Goal: Task Accomplishment & Management: Complete application form

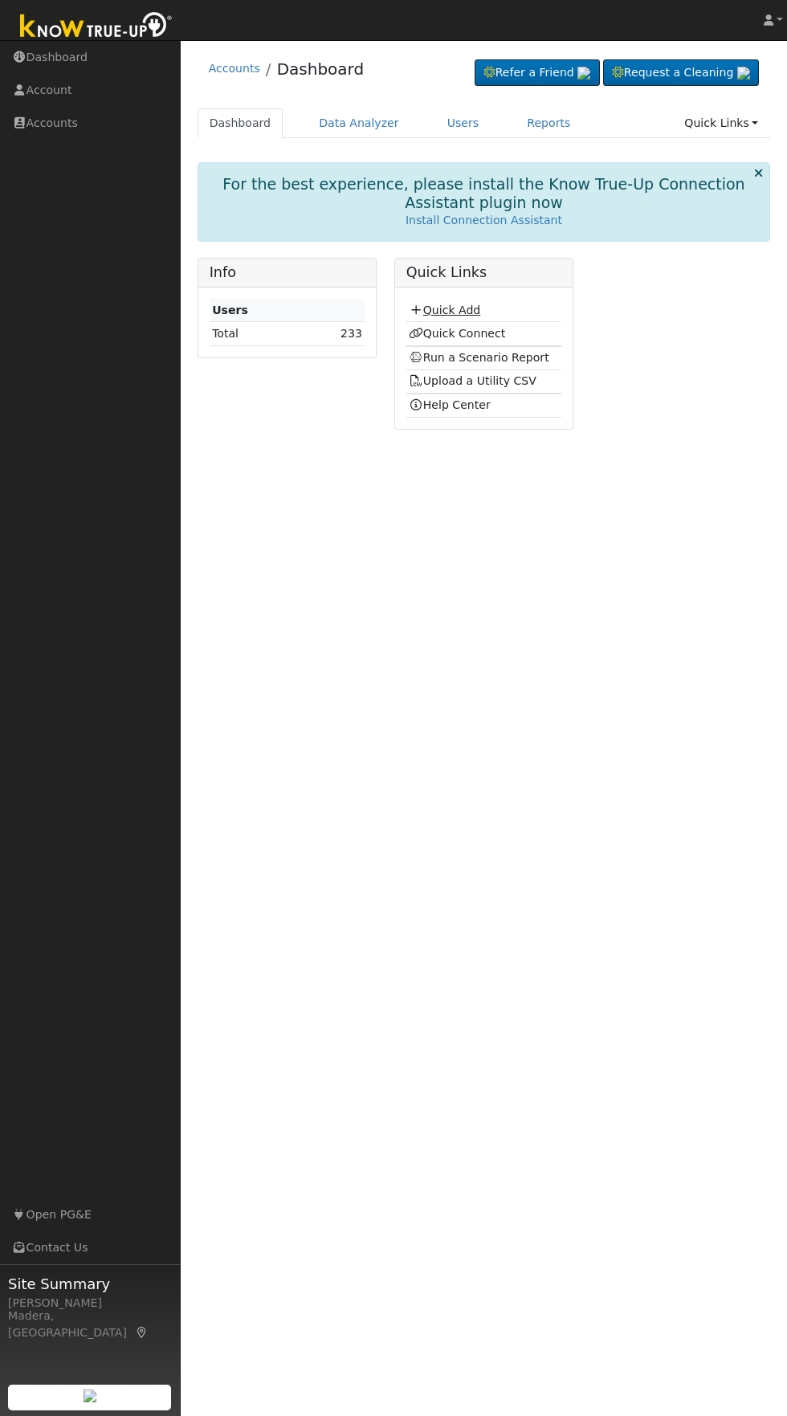
click at [460, 310] on link "Quick Add" at bounding box center [445, 310] width 72 height 13
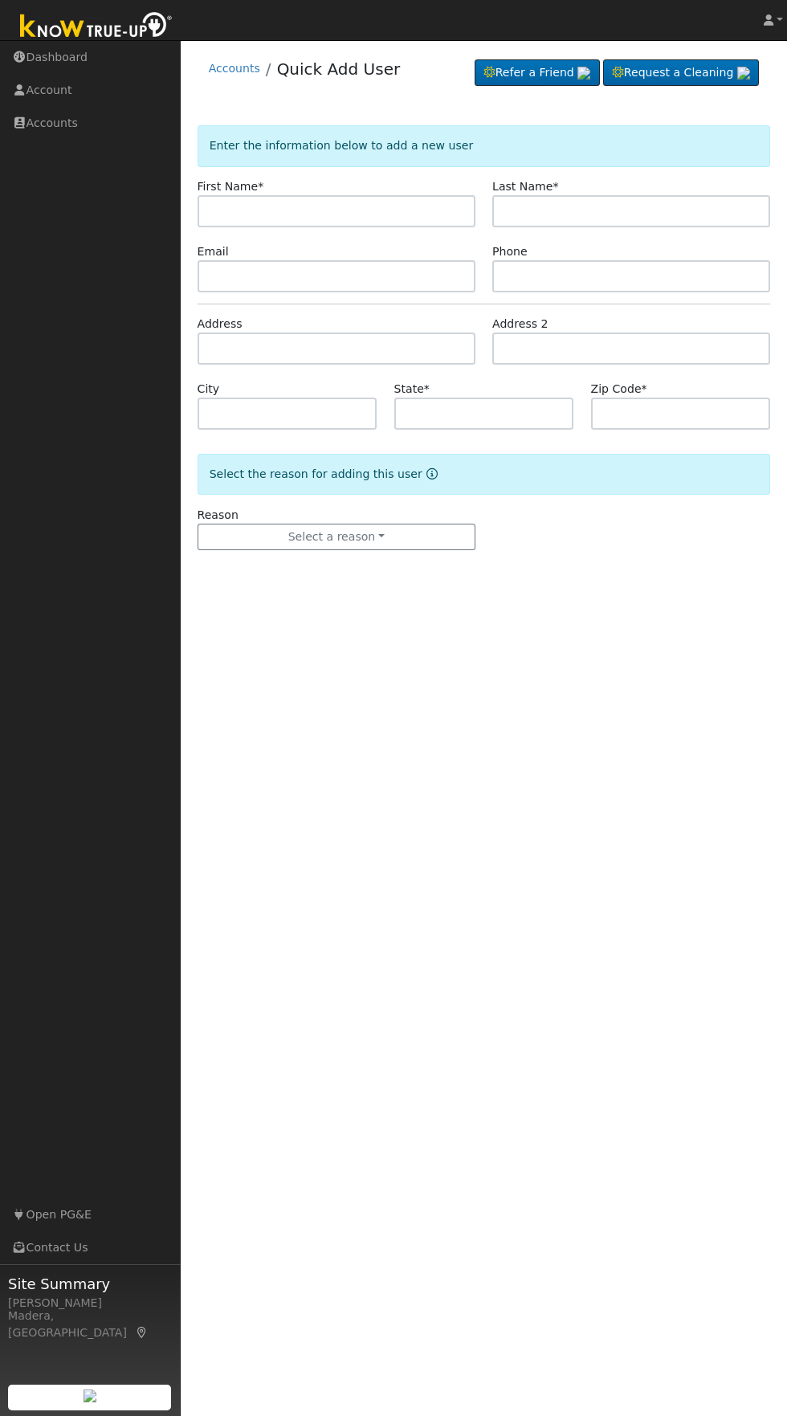
click at [419, 211] on input "text" at bounding box center [337, 211] width 278 height 32
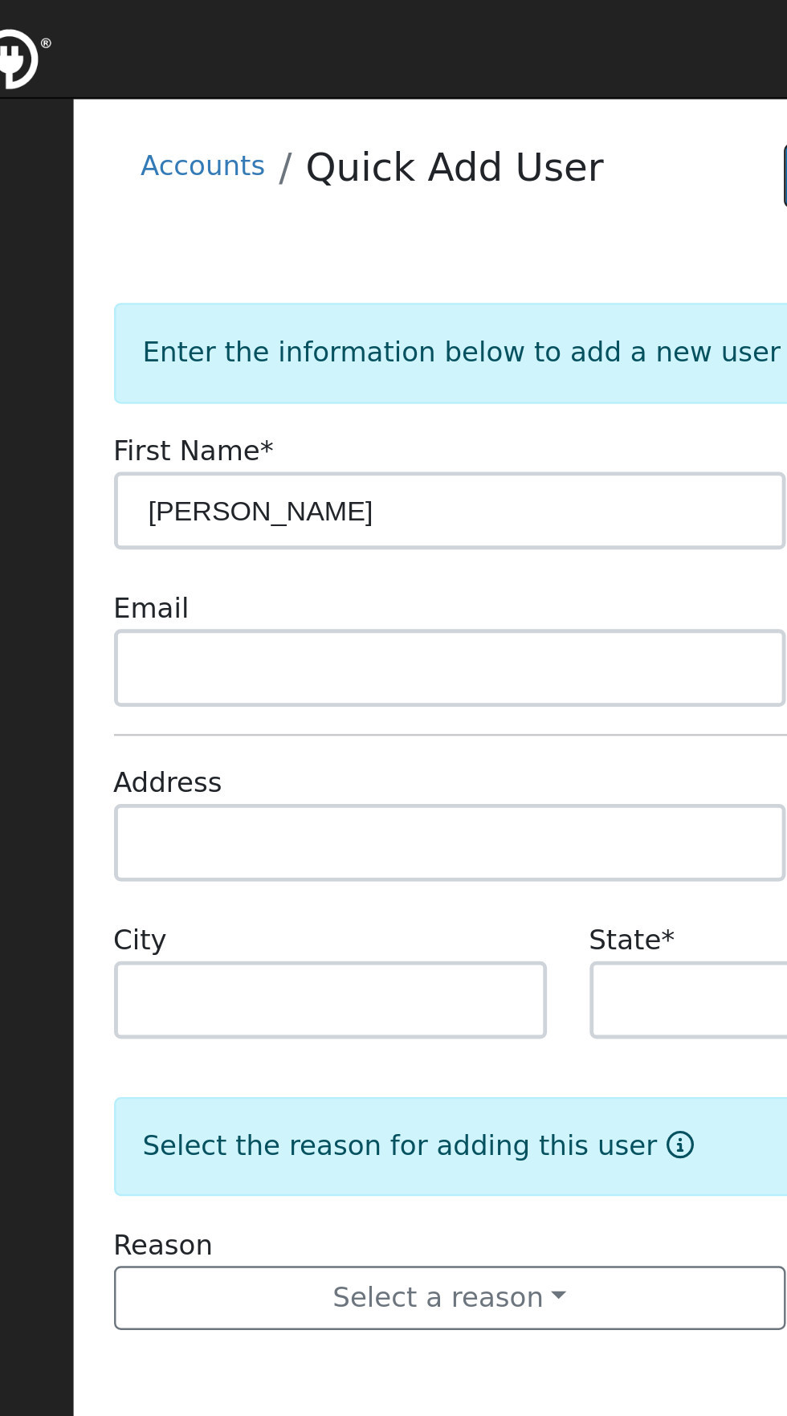
type input "[PERSON_NAME]"
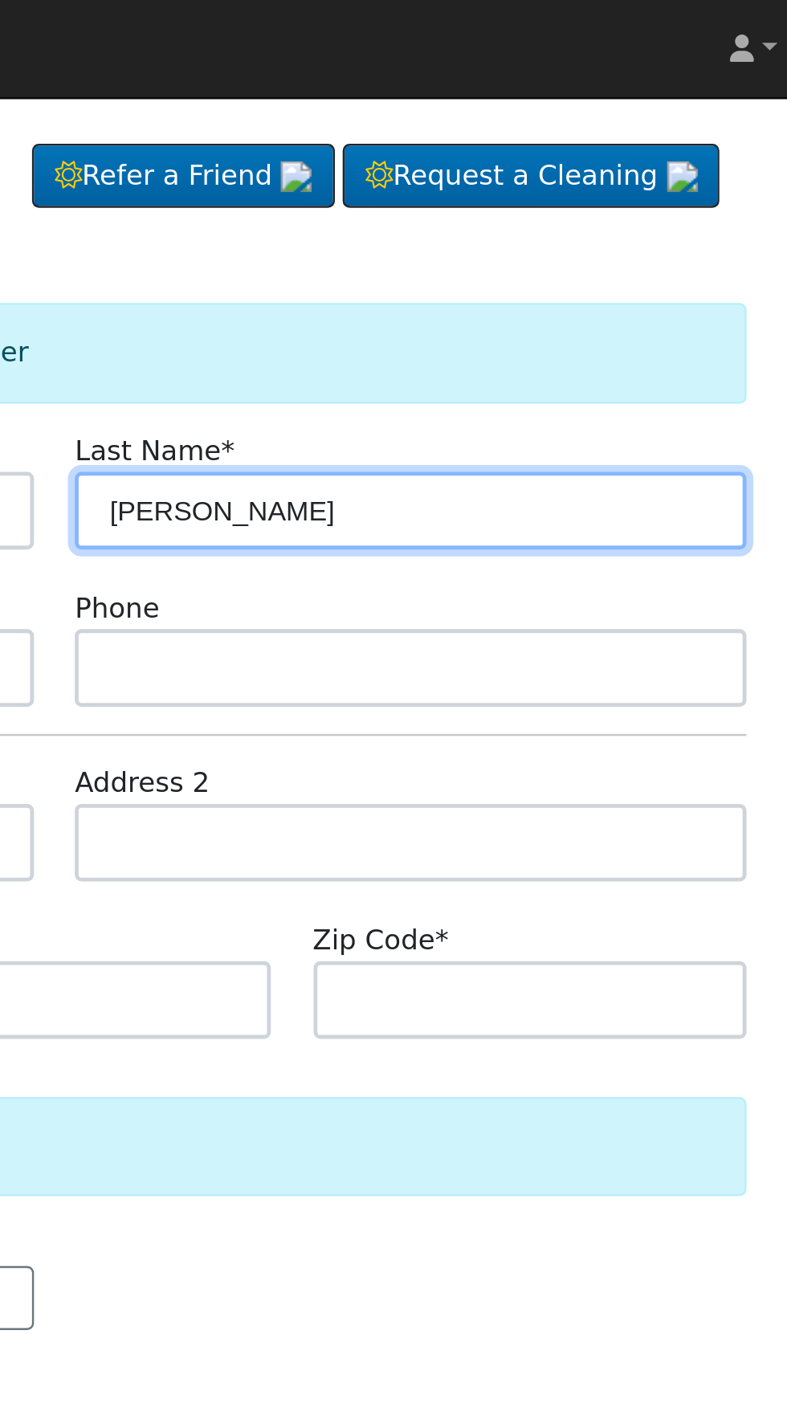
type input "meraz"
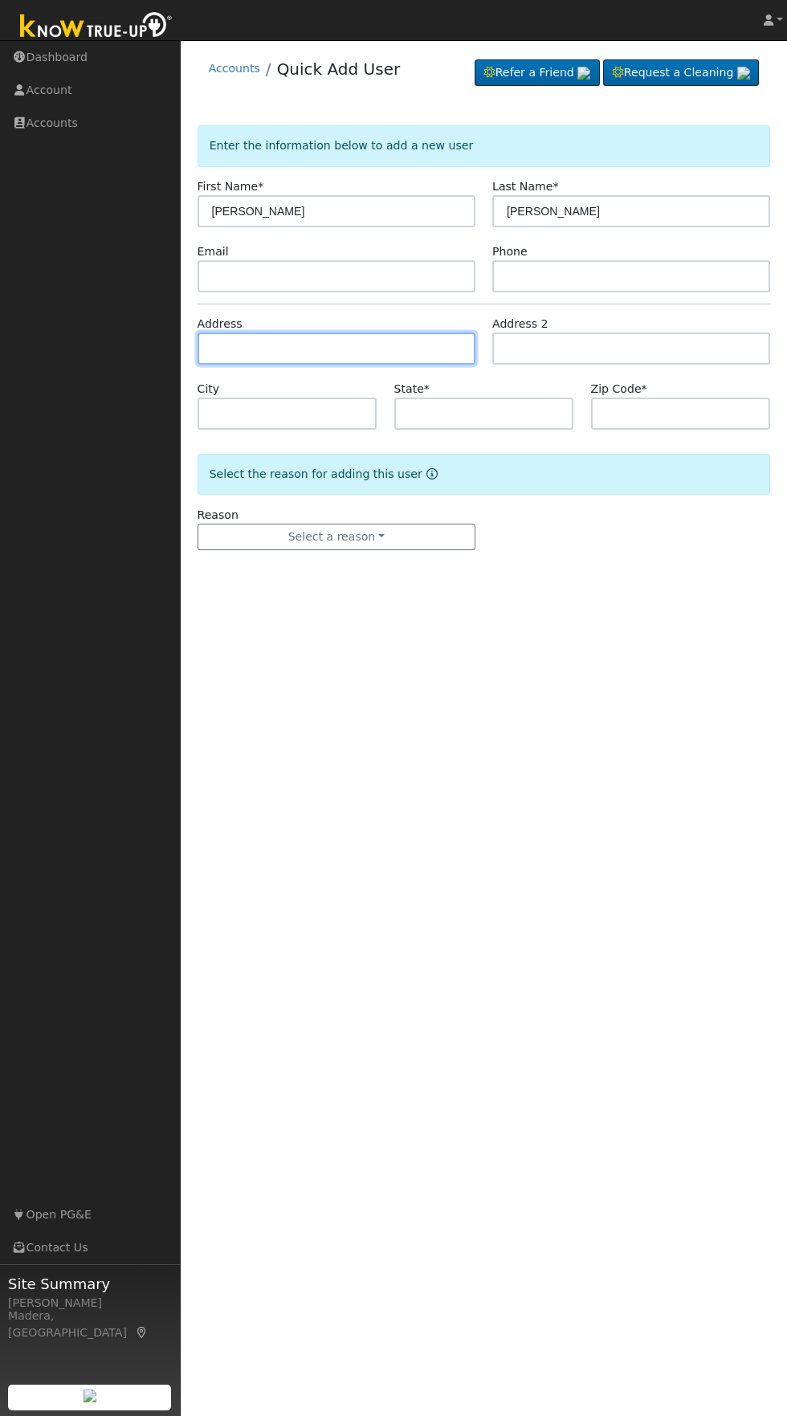
click at [399, 351] on input "text" at bounding box center [337, 349] width 278 height 32
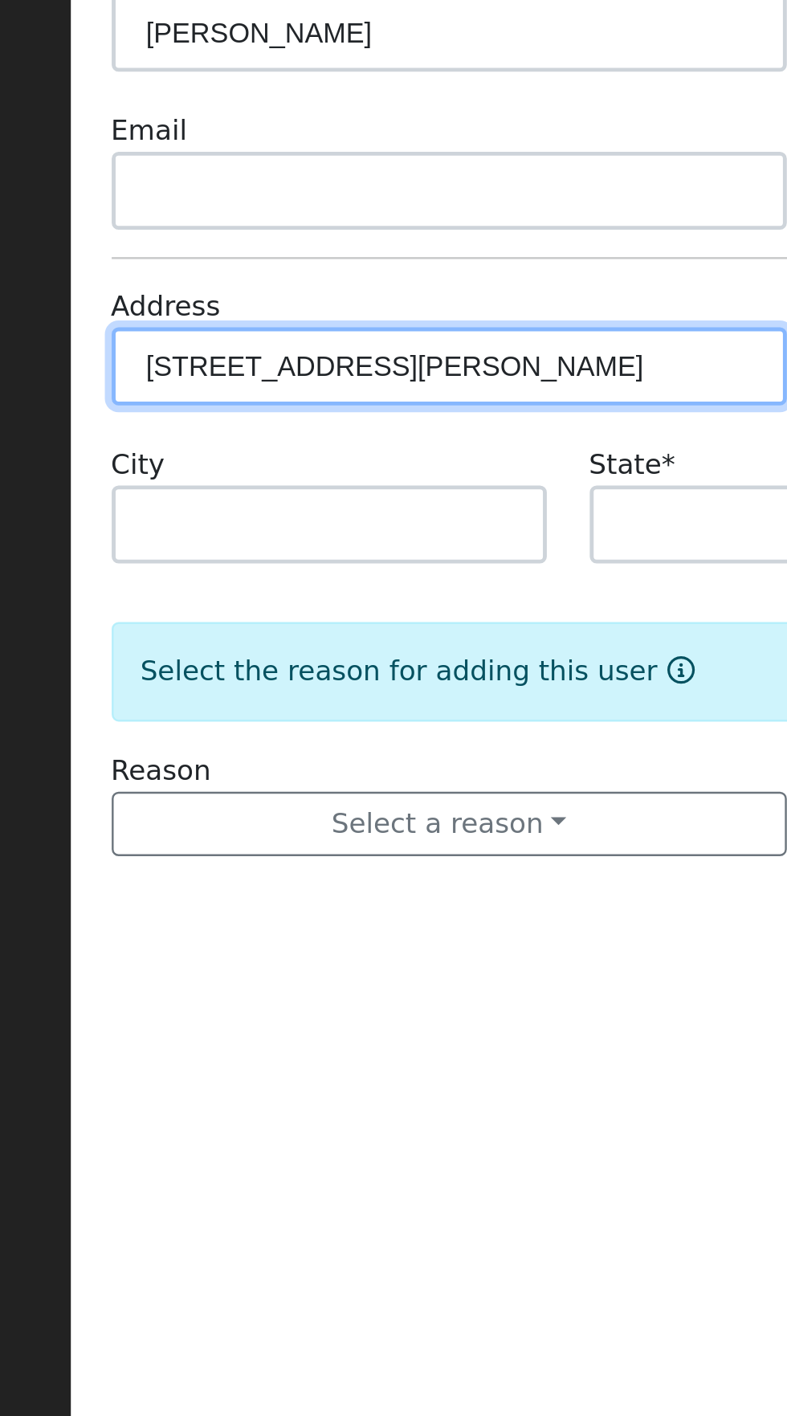
type input "1489 North Knoll Drive"
type input "Fresno"
type input "CA"
type input "93722"
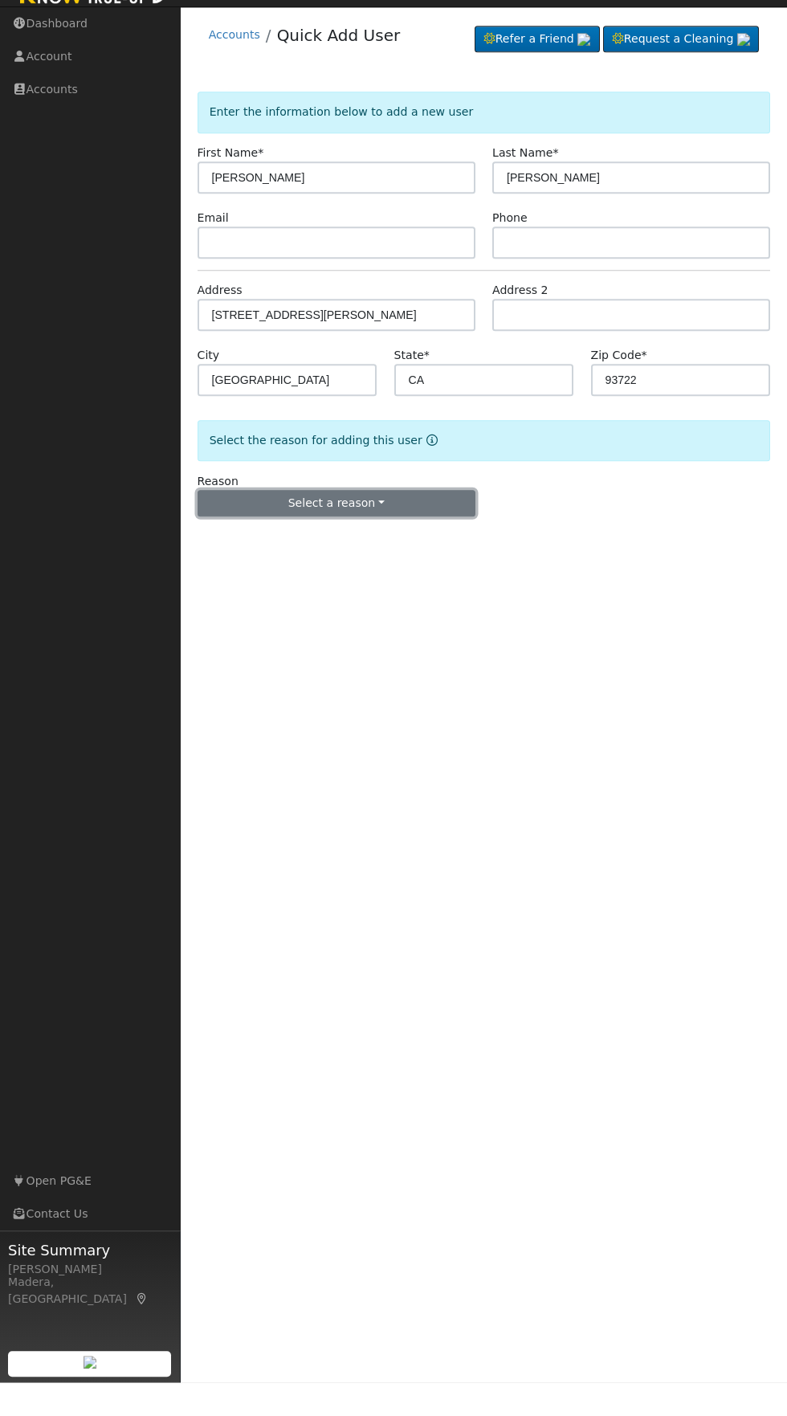
click at [422, 548] on button "Select a reason" at bounding box center [337, 537] width 278 height 27
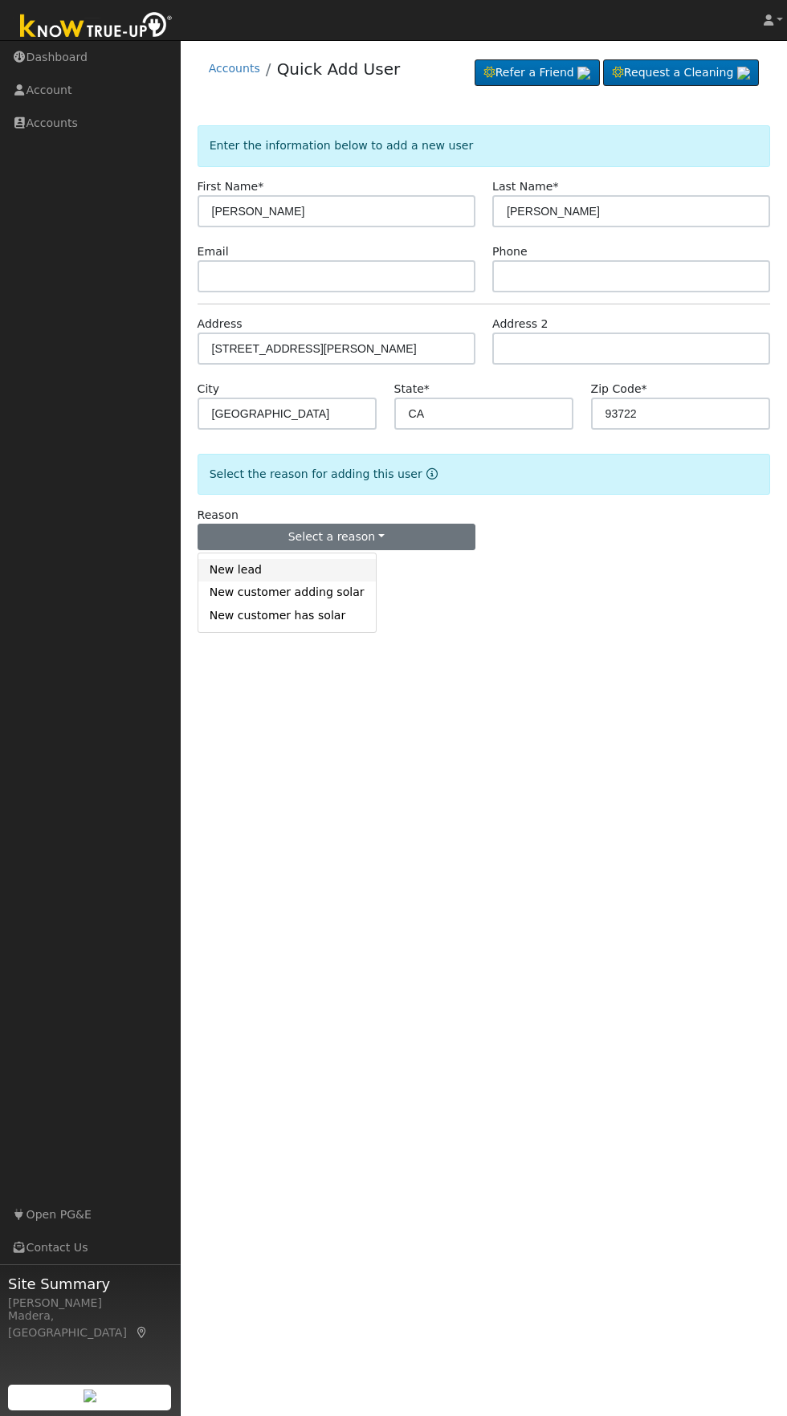
click at [266, 566] on link "New lead" at bounding box center [287, 570] width 178 height 22
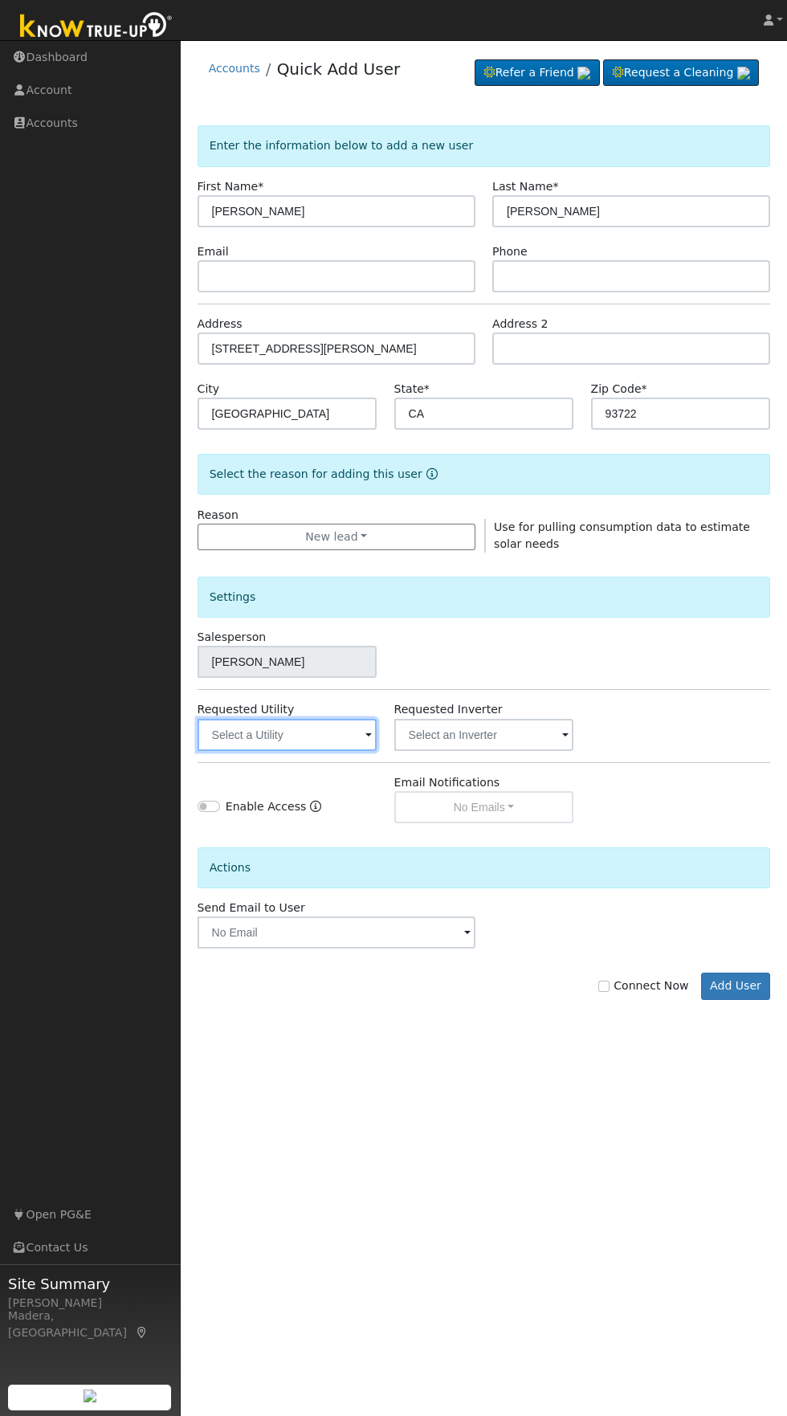
click at [311, 739] on input "text" at bounding box center [288, 735] width 180 height 32
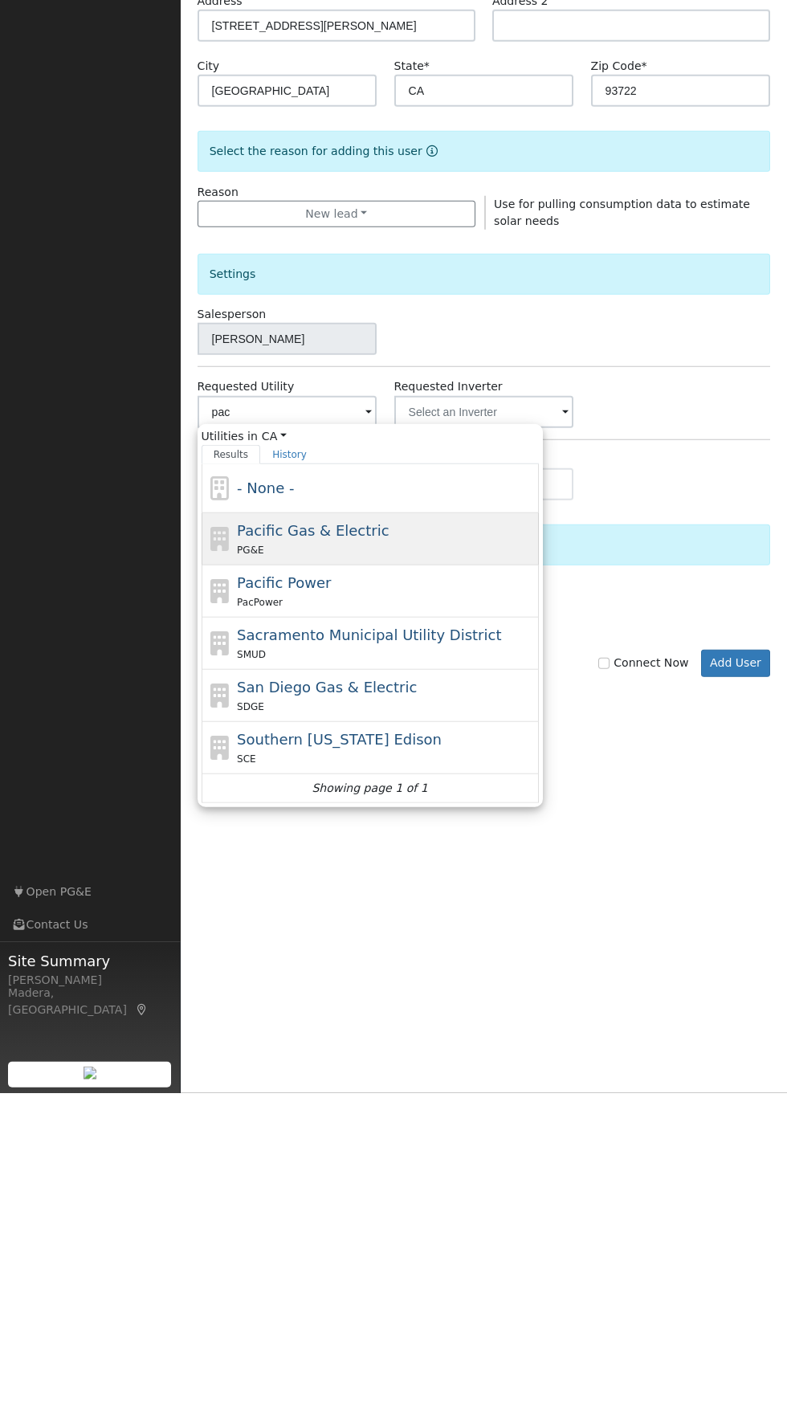
click at [403, 858] on div "Pacific Gas & Electric PG&E" at bounding box center [386, 862] width 298 height 39
type input "Pacific Gas & Electric"
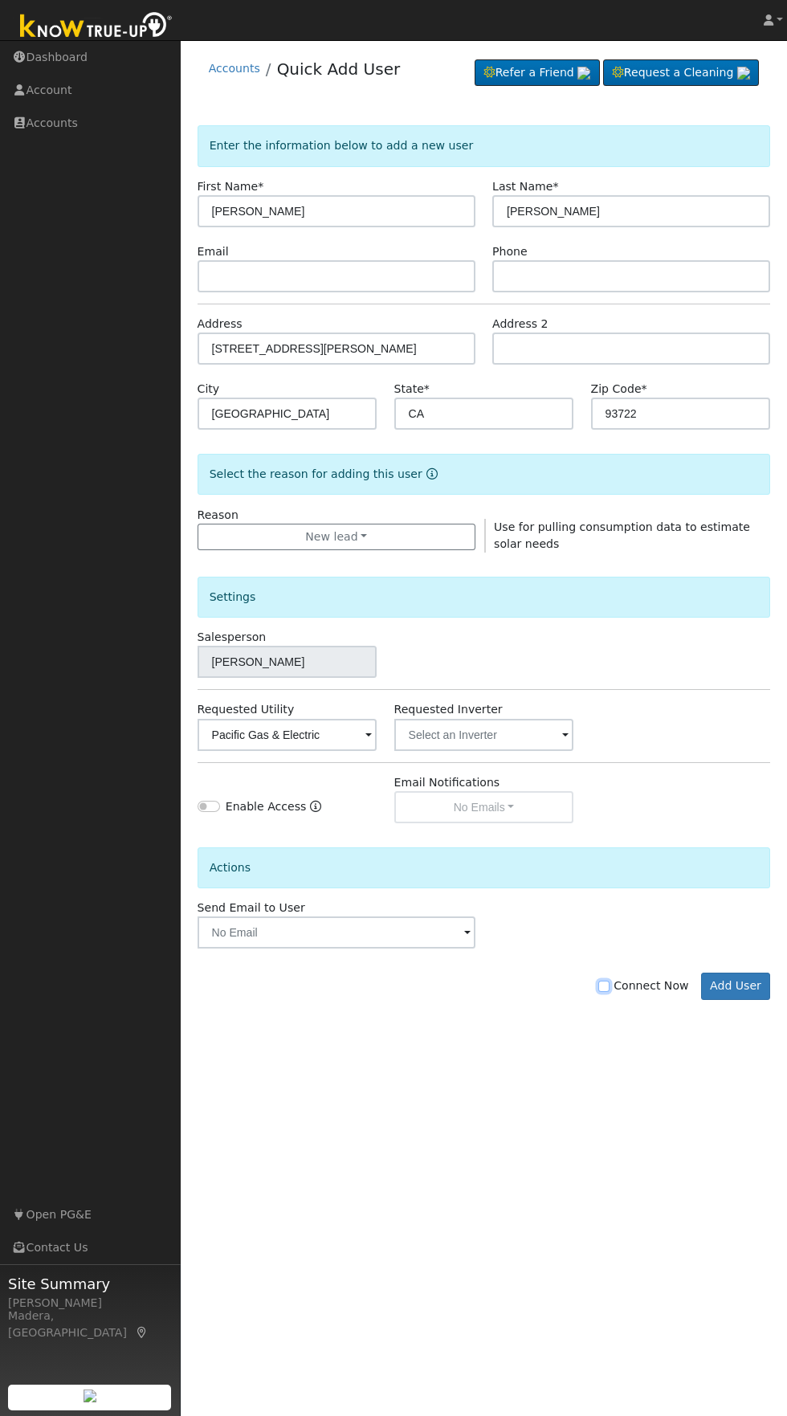
click at [610, 987] on input "Connect Now" at bounding box center [604, 986] width 11 height 11
checkbox input "true"
click at [738, 987] on button "Add User" at bounding box center [736, 986] width 70 height 27
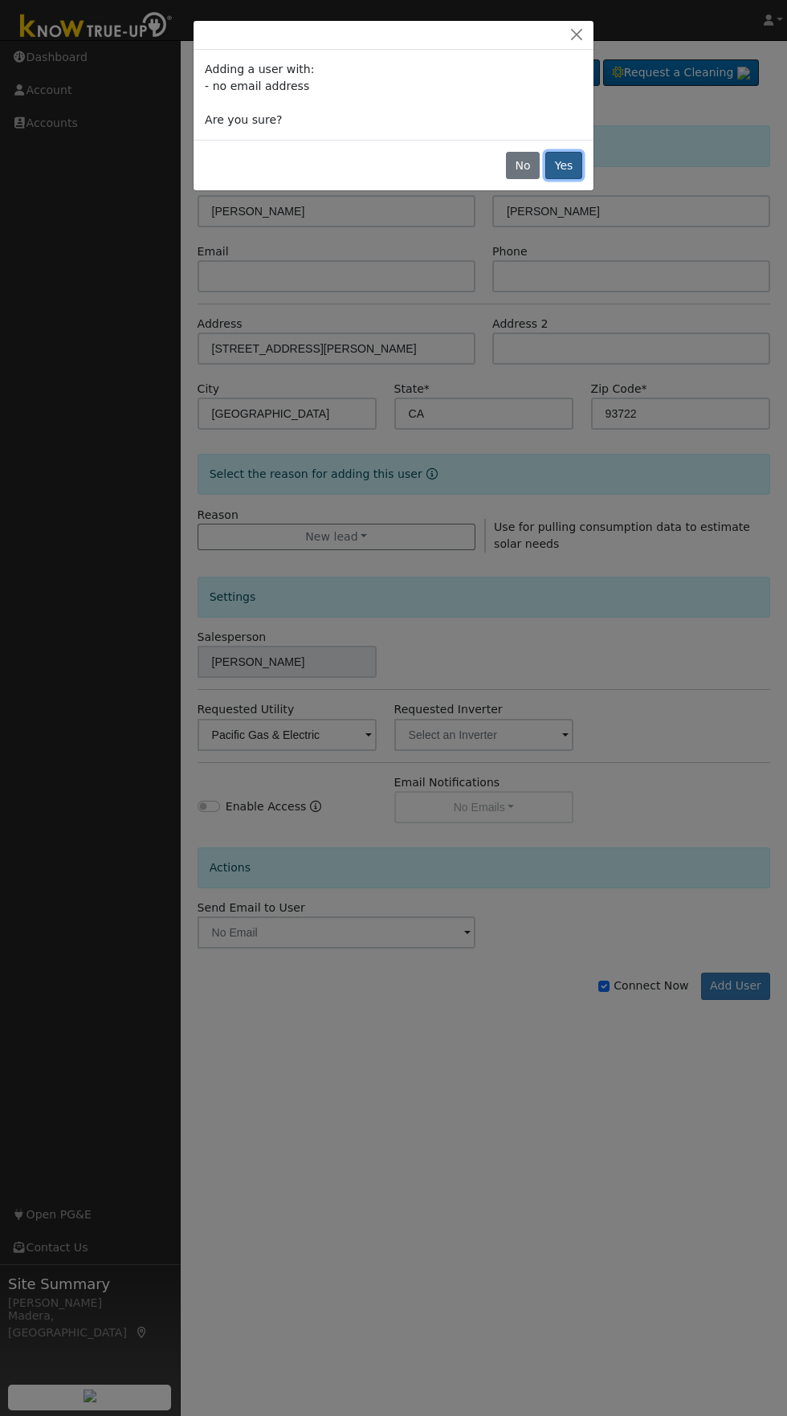
click at [564, 166] on button "Yes" at bounding box center [564, 165] width 37 height 27
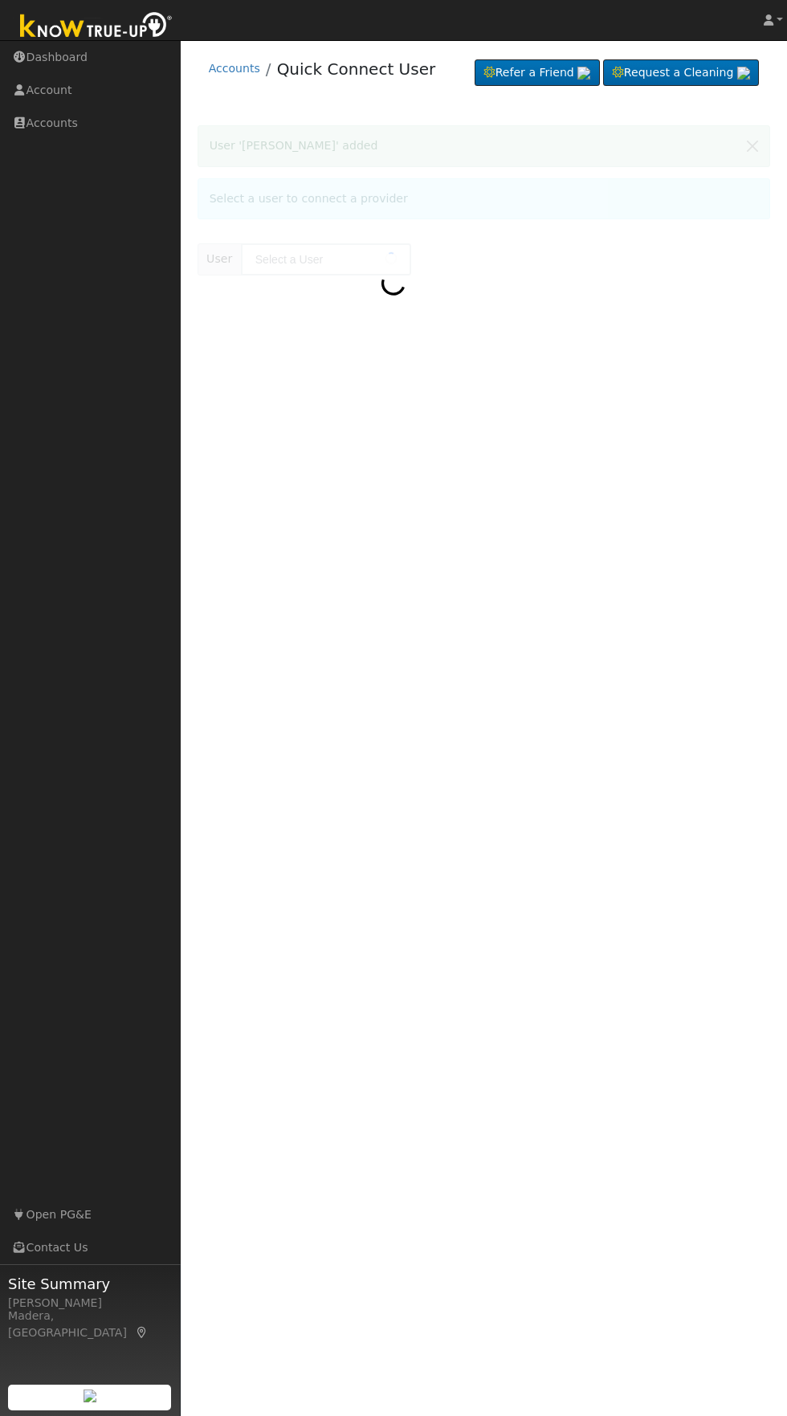
type input "zaida meraz"
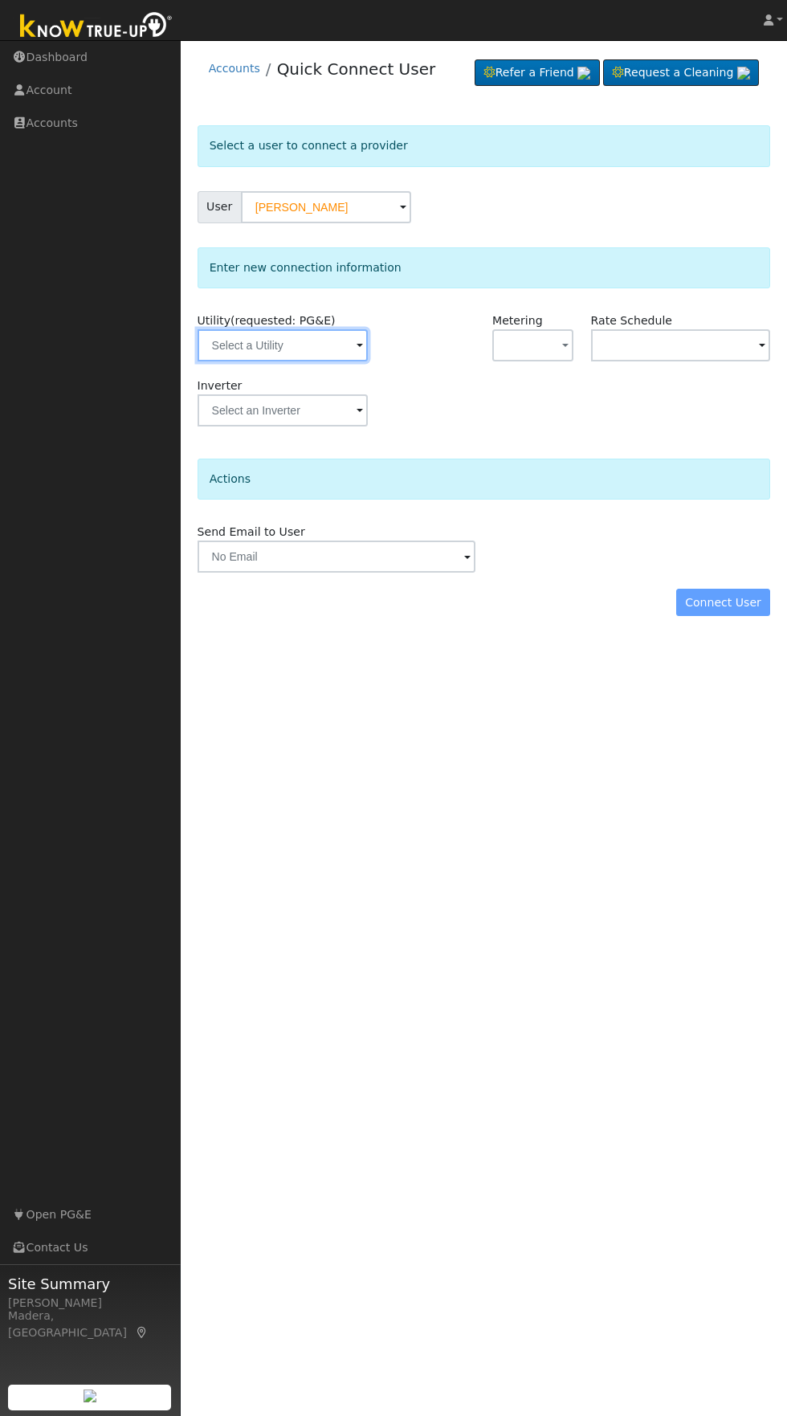
click at [329, 340] on input "text" at bounding box center [283, 345] width 170 height 32
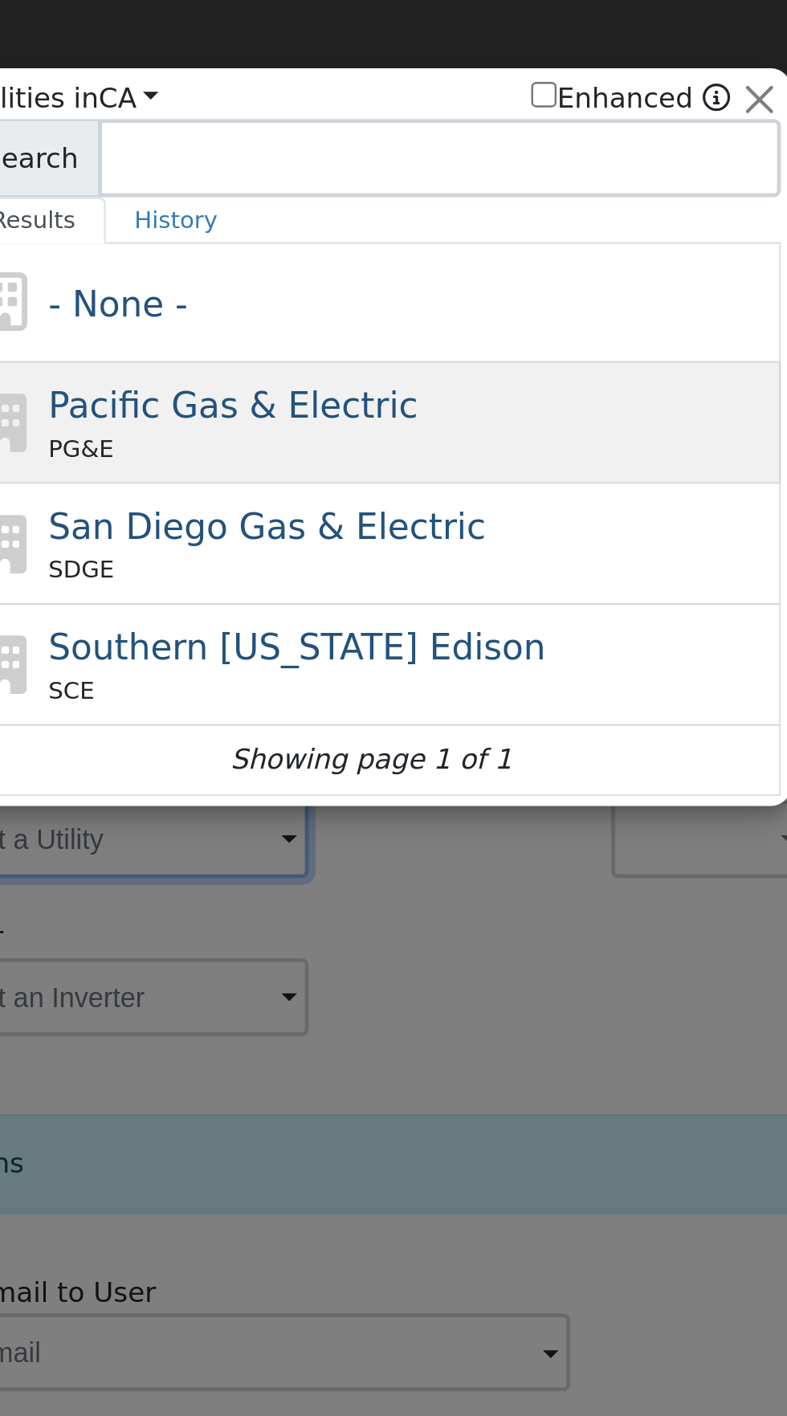
click at [502, 172] on div "Pacific Gas & Electric PG&E" at bounding box center [410, 174] width 298 height 36
type input "PG&E"
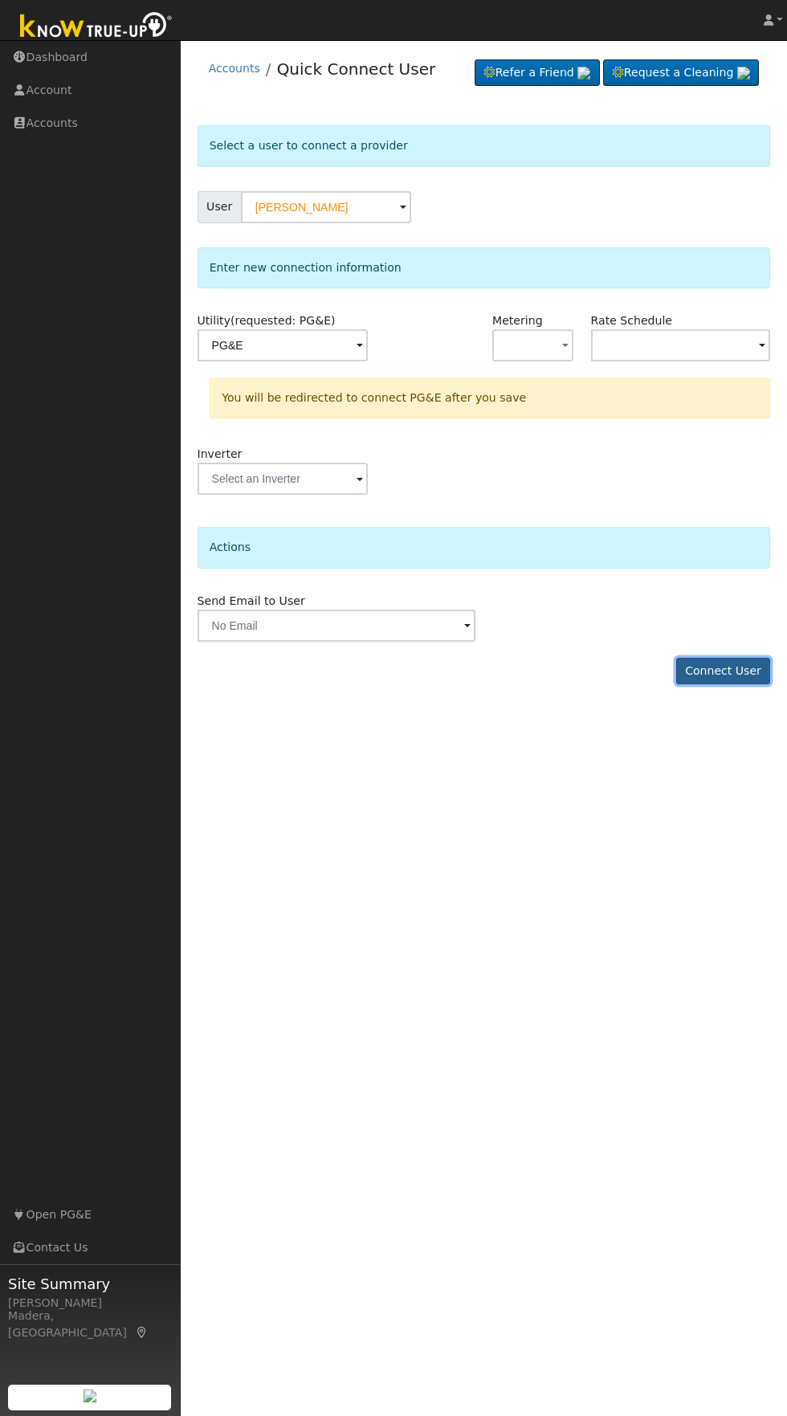
click at [741, 668] on button "Connect User" at bounding box center [723, 671] width 95 height 27
